Goal: Task Accomplishment & Management: Use online tool/utility

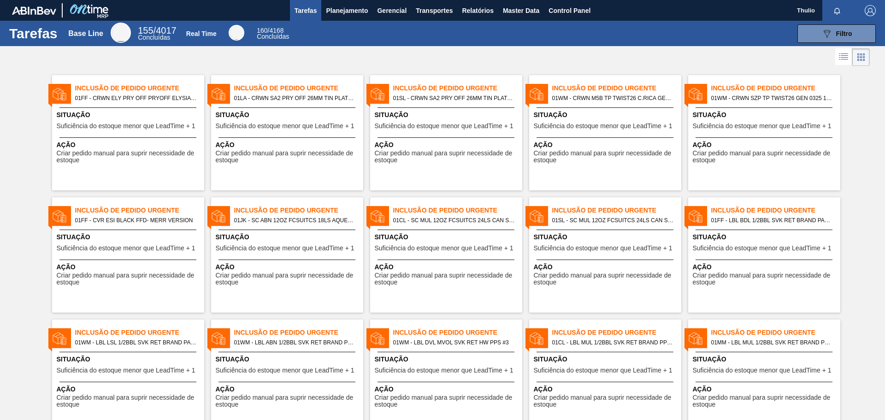
click at [301, 10] on span "Tarefas" at bounding box center [306, 10] width 23 height 11
click at [348, 13] on span "Planejamento" at bounding box center [347, 10] width 42 height 11
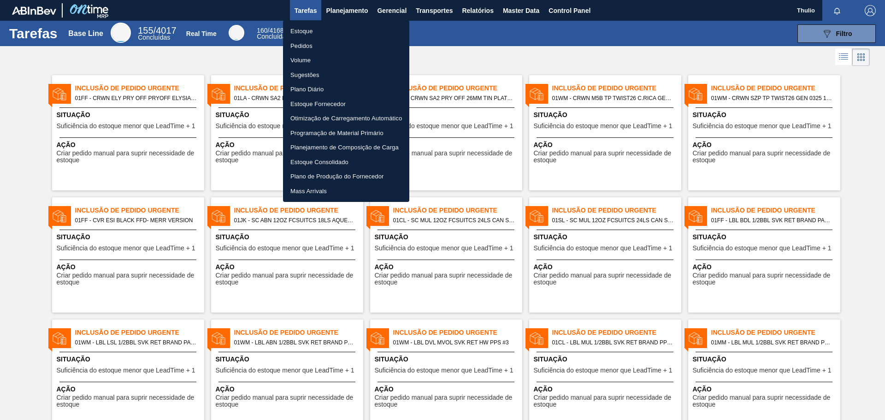
click at [17, 163] on div at bounding box center [442, 210] width 885 height 420
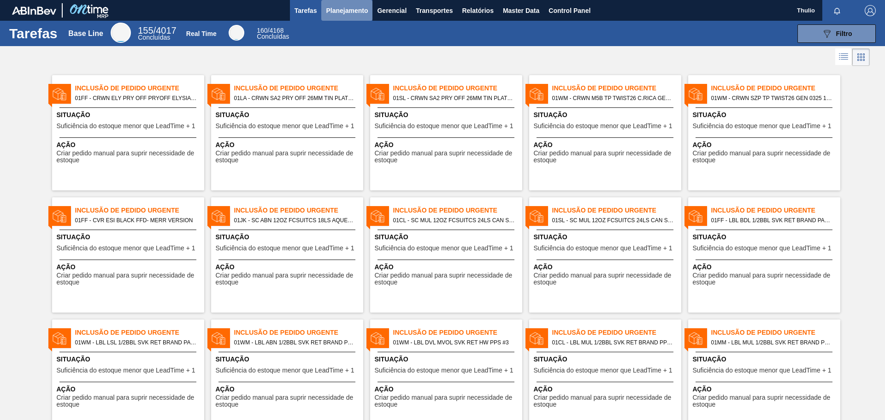
click at [331, 12] on span "Planejamento" at bounding box center [347, 10] width 42 height 11
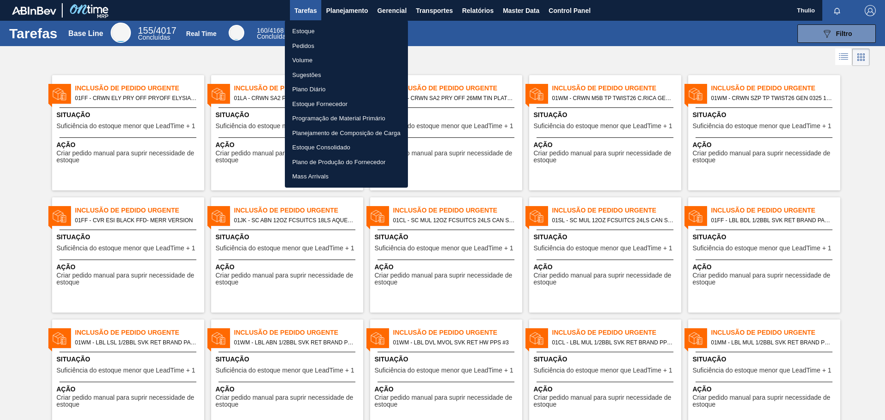
click at [7, 124] on div at bounding box center [442, 210] width 885 height 420
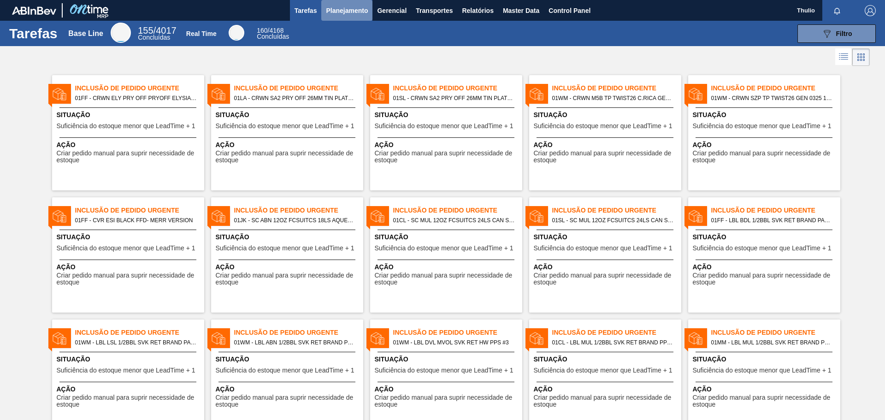
click at [353, 12] on span "Planejamento" at bounding box center [347, 10] width 42 height 11
